Goal: Submit feedback/report problem: Submit feedback/report problem

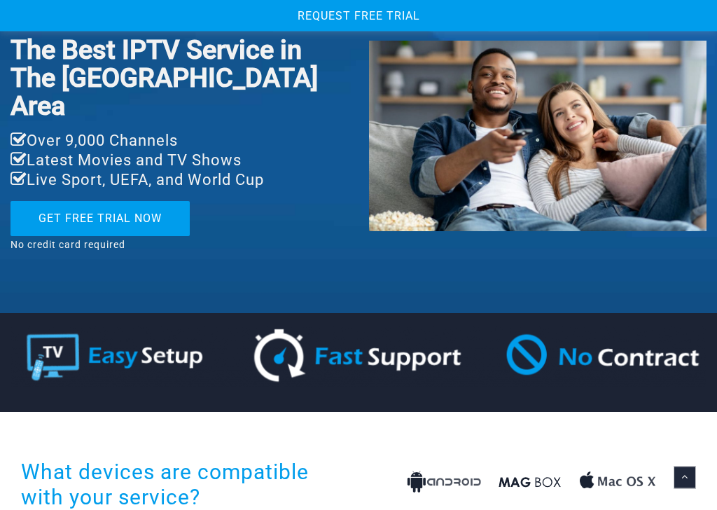
scroll to position [107, 0]
click at [284, 326] on img at bounding box center [359, 357] width 696 height 62
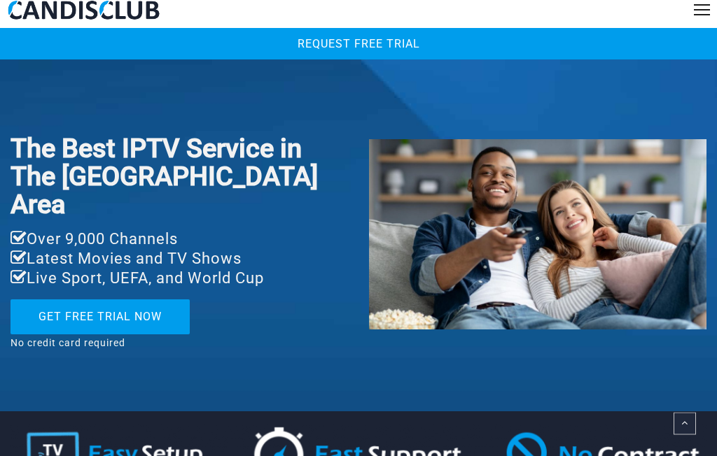
scroll to position [0, 0]
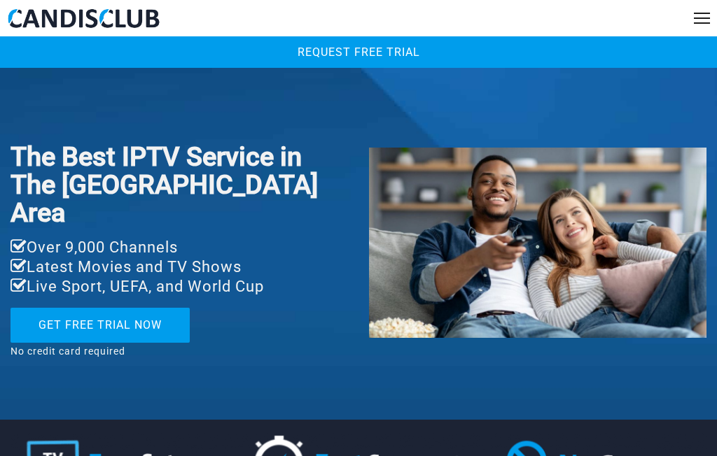
click at [707, 20] on div at bounding box center [702, 18] width 16 height 11
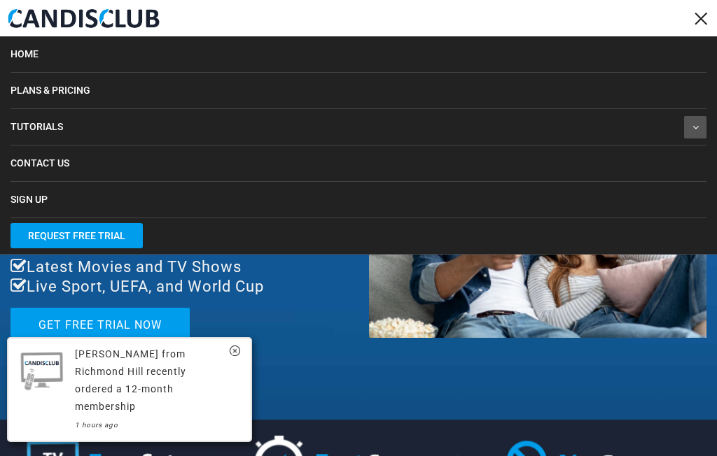
click at [64, 167] on span "Contact Us" at bounding box center [40, 163] width 59 height 11
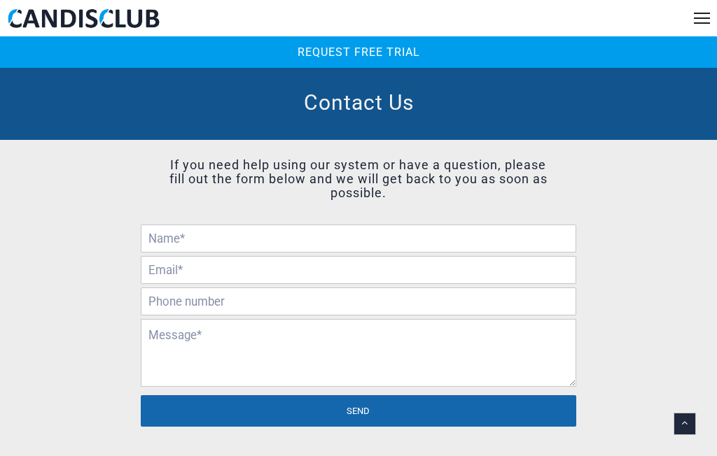
click at [210, 232] on input "text" at bounding box center [359, 239] width 436 height 28
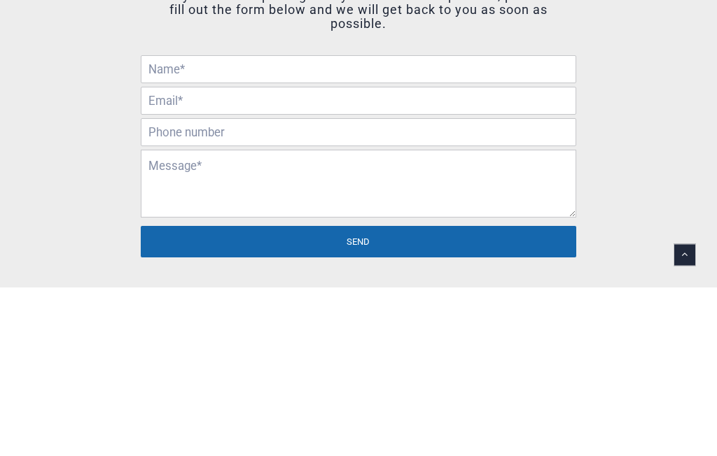
type input "Syed Ashraf Ali"
type input "aali@afdtek.com"
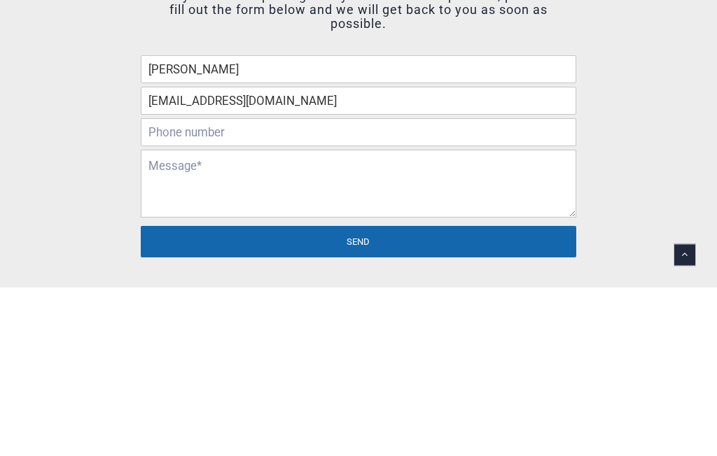
type input "6472719846"
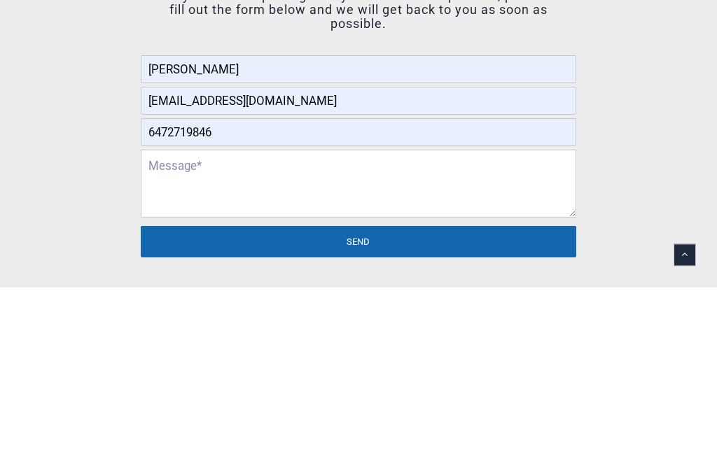
scroll to position [92, 0]
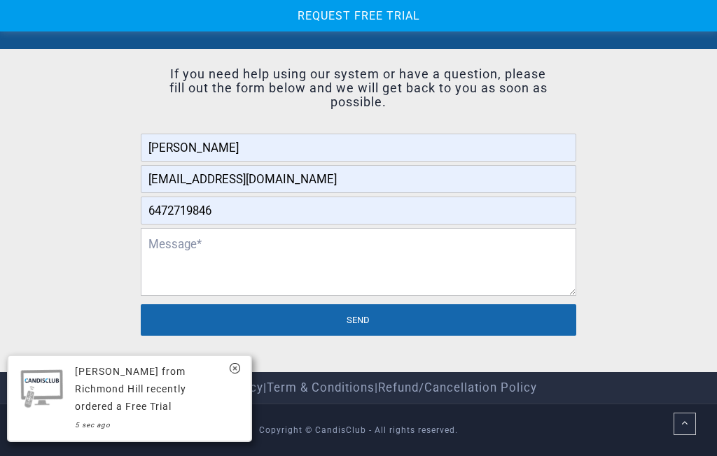
click at [169, 247] on textarea at bounding box center [359, 262] width 436 height 68
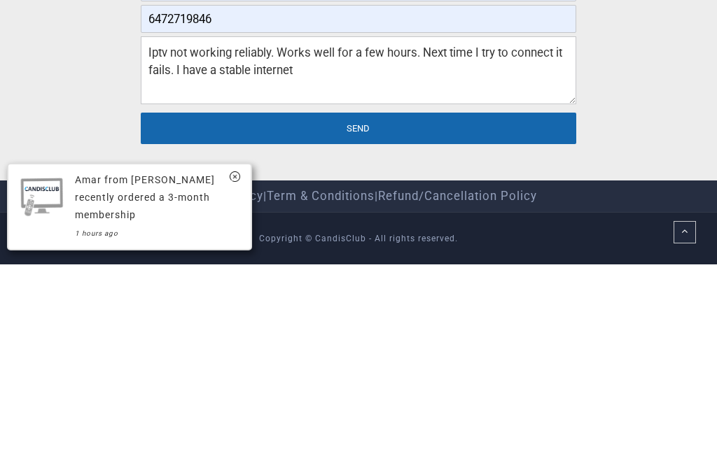
click at [279, 228] on textarea "Iptv not working reliably. Works well for a few hours. Next time I try to conne…" at bounding box center [359, 262] width 436 height 68
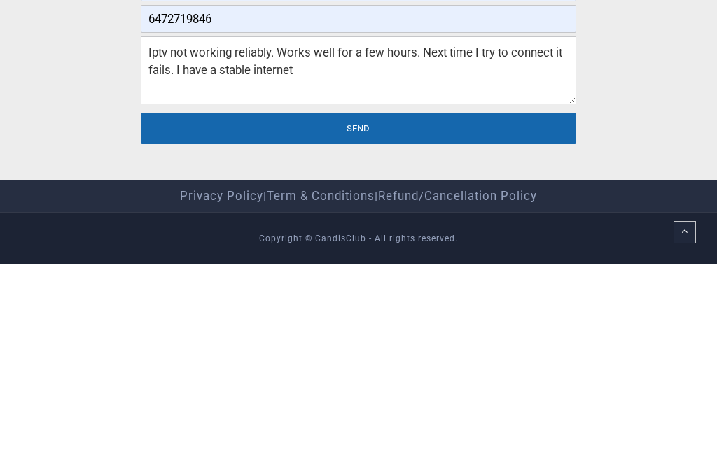
click at [440, 228] on textarea "Iptv not working reliably. Works well for a few hours. Next time I try to conne…" at bounding box center [359, 262] width 436 height 68
click at [311, 228] on textarea "Iptv not working reliably. Works well for a few hours. Next time I try to conne…" at bounding box center [359, 262] width 436 height 68
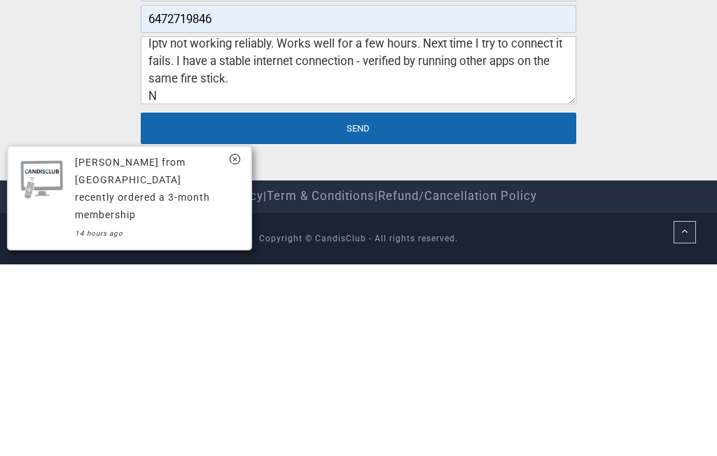
scroll to position [9, 0]
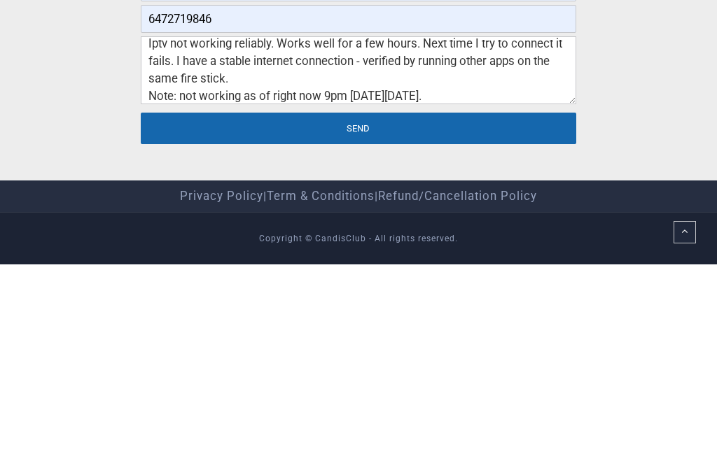
type textarea "Iptv not working reliably. Works well for a few hours. Next time I try to conne…"
click at [390, 305] on input "Send" at bounding box center [359, 321] width 436 height 32
